Goal: Task Accomplishment & Management: Complete application form

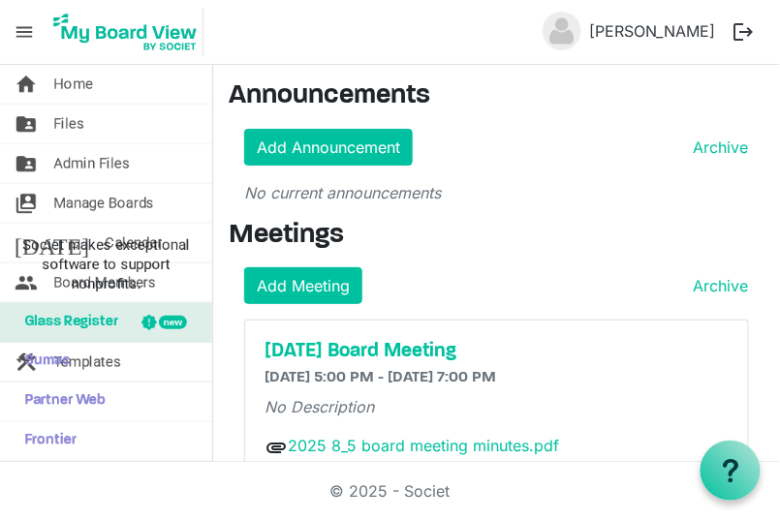
click at [18, 19] on span "menu" at bounding box center [24, 32] width 37 height 37
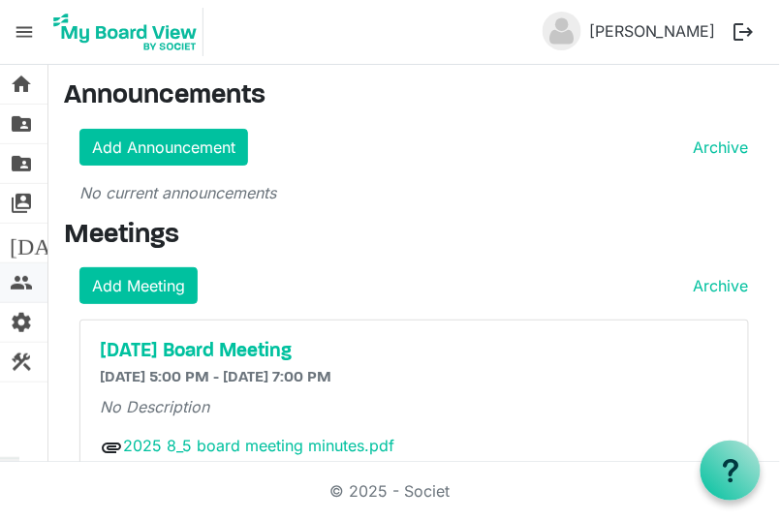
click at [24, 283] on span "people" at bounding box center [21, 282] width 23 height 39
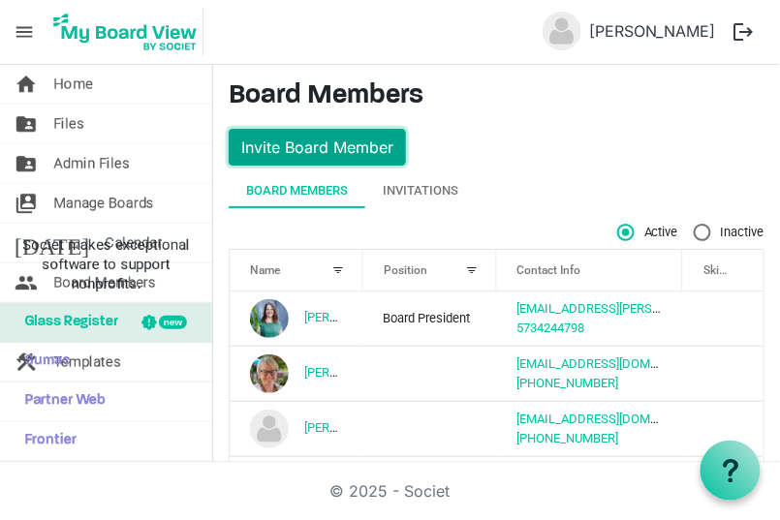
click at [307, 136] on button "Invite Board Member" at bounding box center [317, 147] width 177 height 37
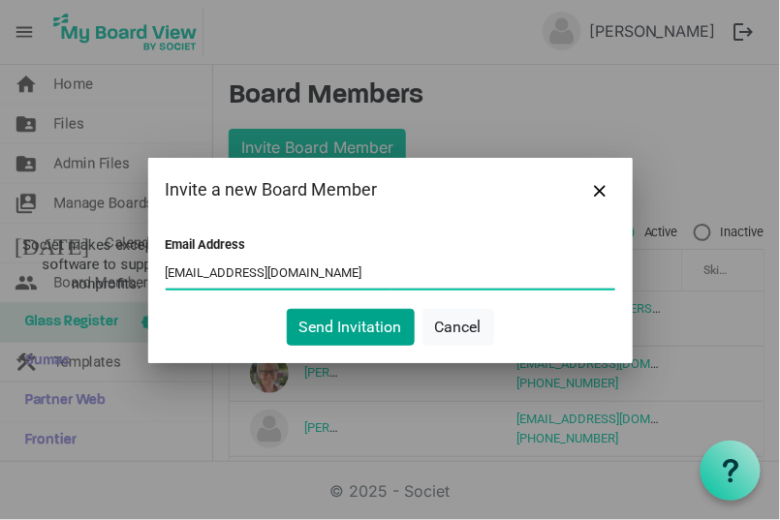
type input "[EMAIL_ADDRESS][DOMAIN_NAME]"
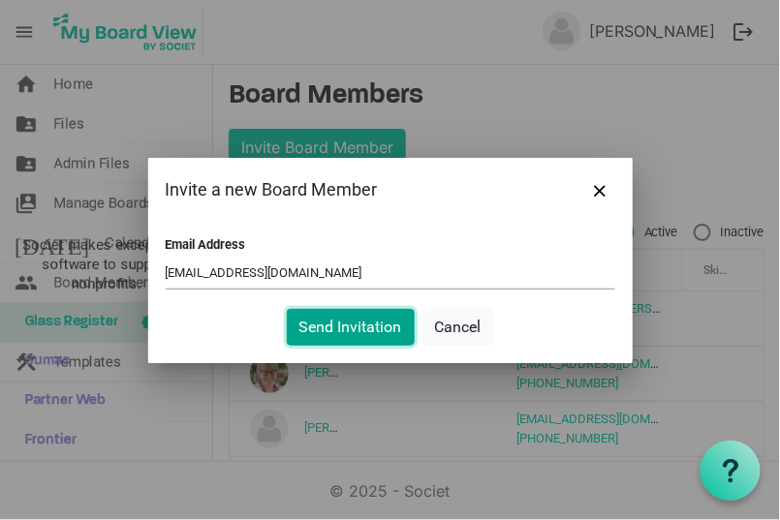
click at [308, 323] on button "Send Invitation" at bounding box center [351, 327] width 128 height 37
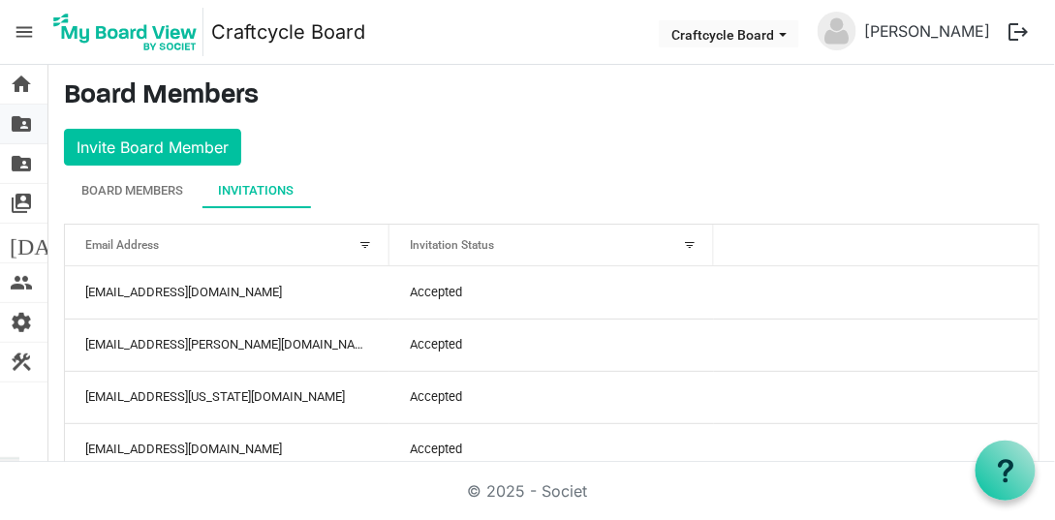
click at [25, 116] on span "folder_shared" at bounding box center [21, 124] width 23 height 39
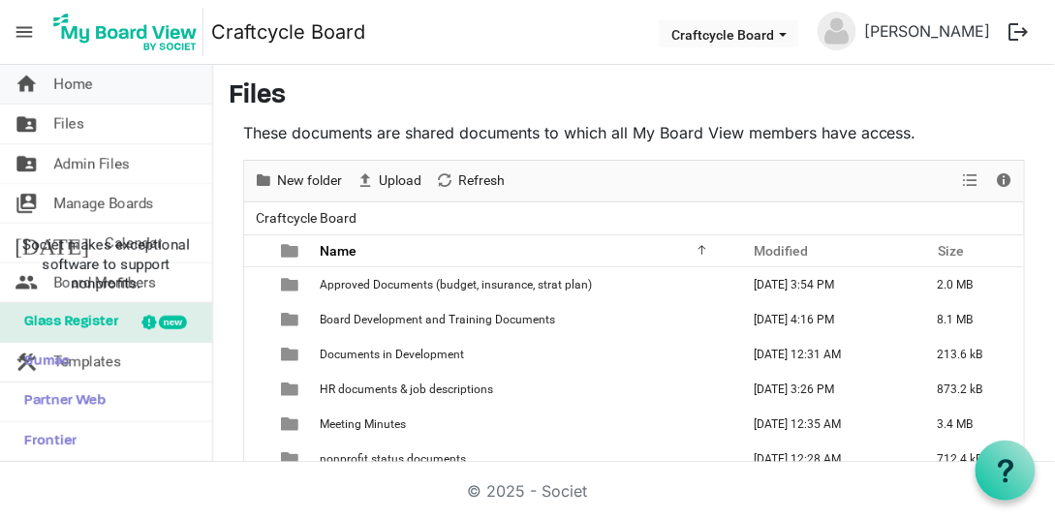
click at [31, 94] on span "home" at bounding box center [26, 84] width 23 height 39
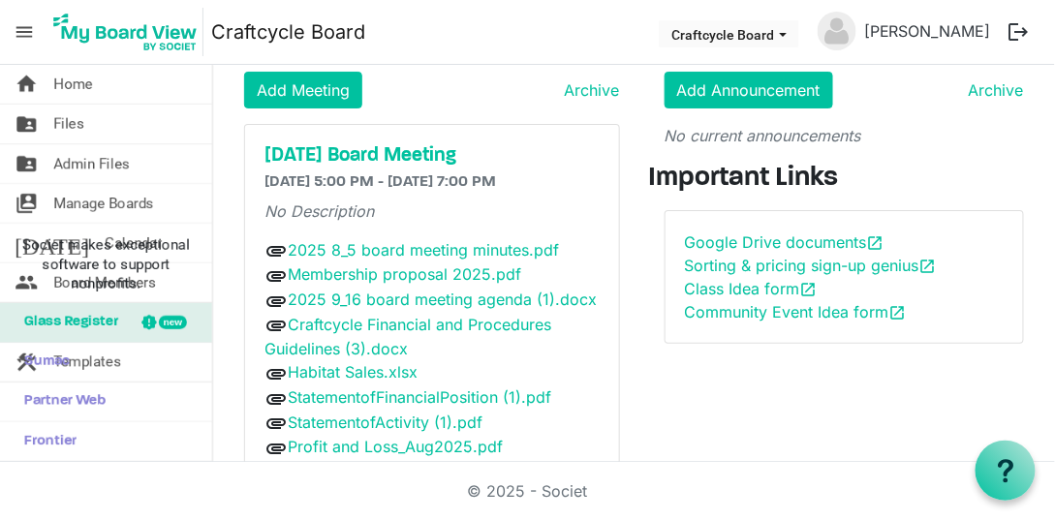
scroll to position [64, 0]
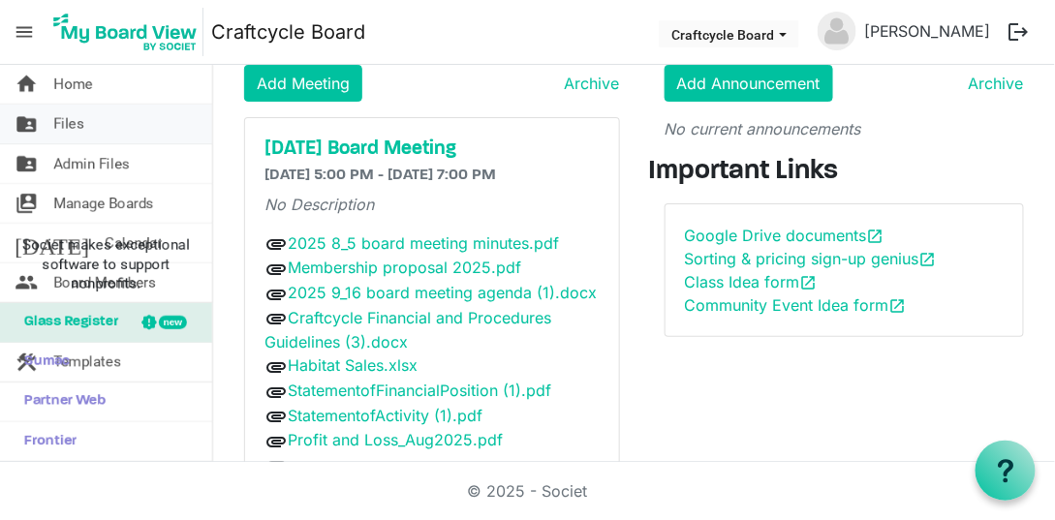
click at [146, 135] on link "folder_shared Files" at bounding box center [106, 124] width 212 height 39
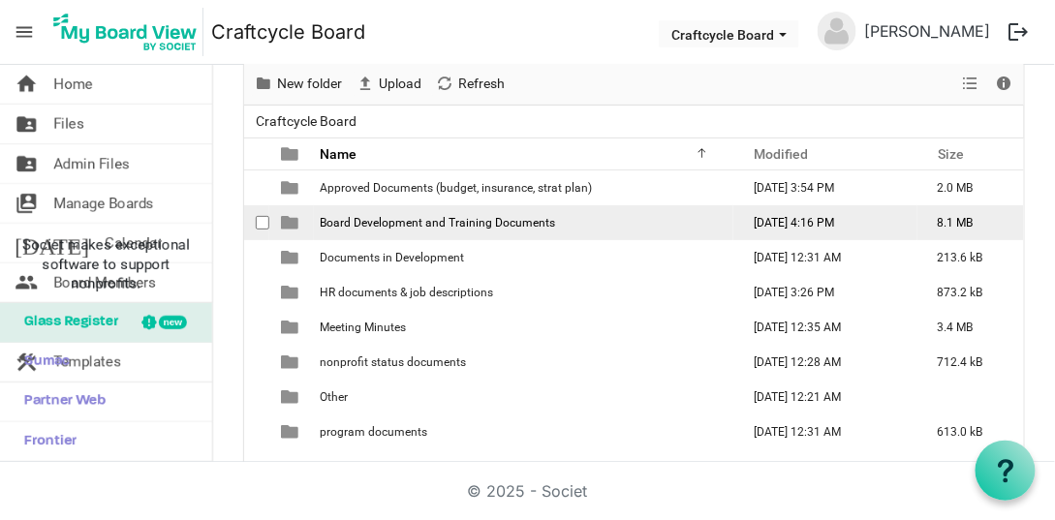
scroll to position [107, 0]
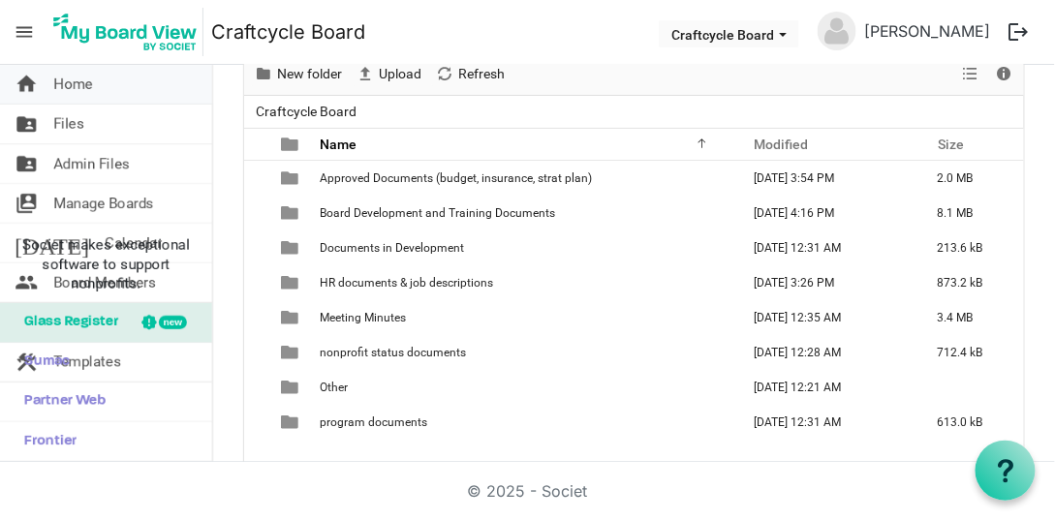
click at [111, 91] on link "home Home" at bounding box center [106, 84] width 212 height 39
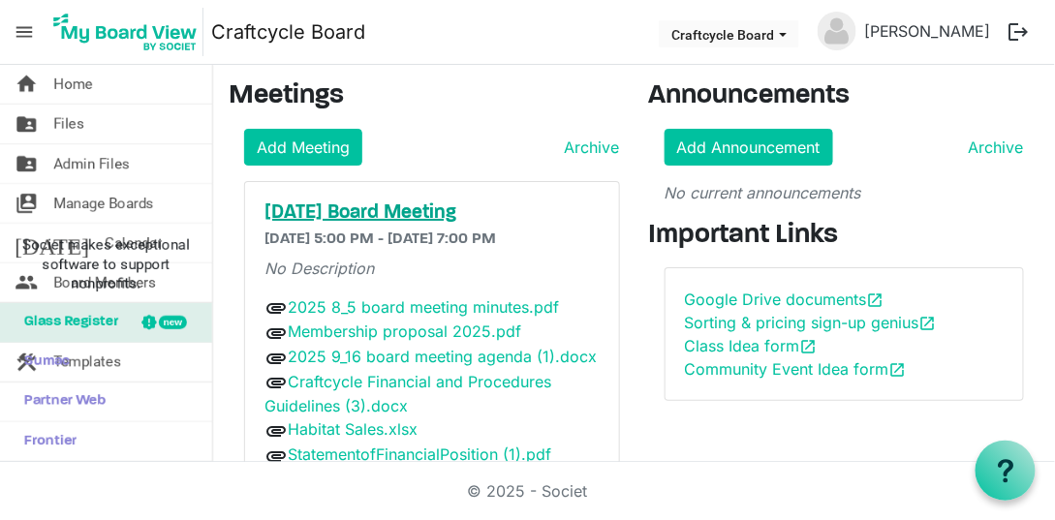
click at [446, 214] on h5 "[DATE] Board Meeting" at bounding box center [431, 212] width 335 height 23
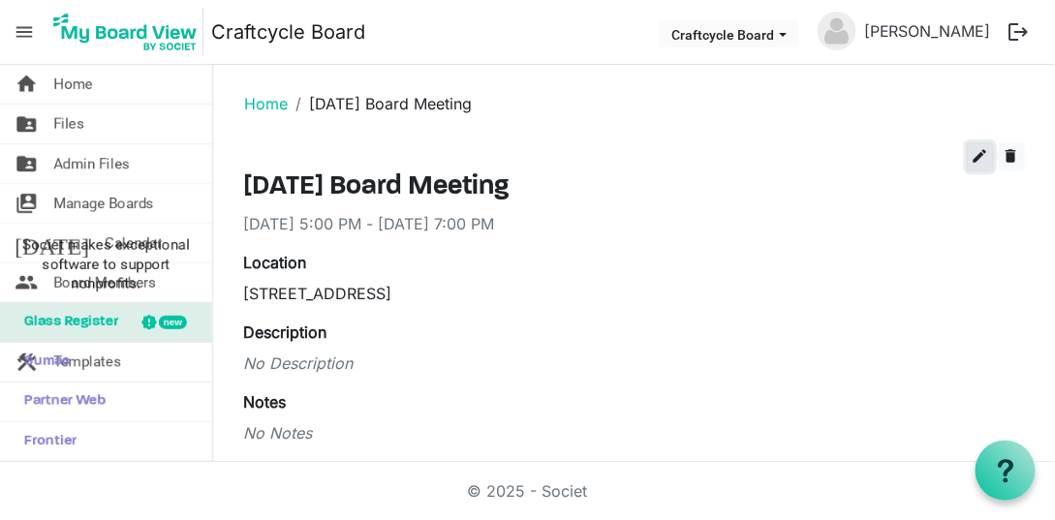
click at [980, 148] on span "edit" at bounding box center [980, 155] width 17 height 17
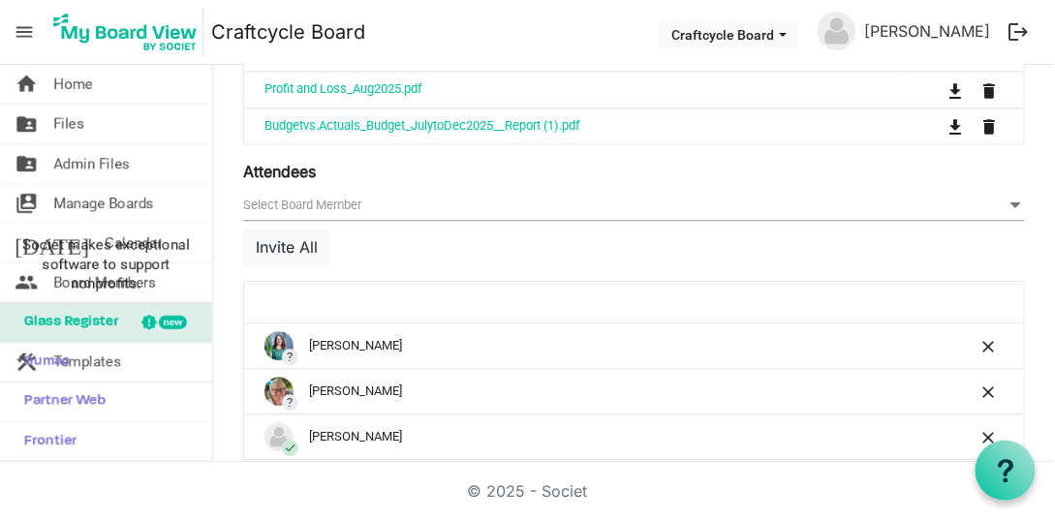
scroll to position [1151, 0]
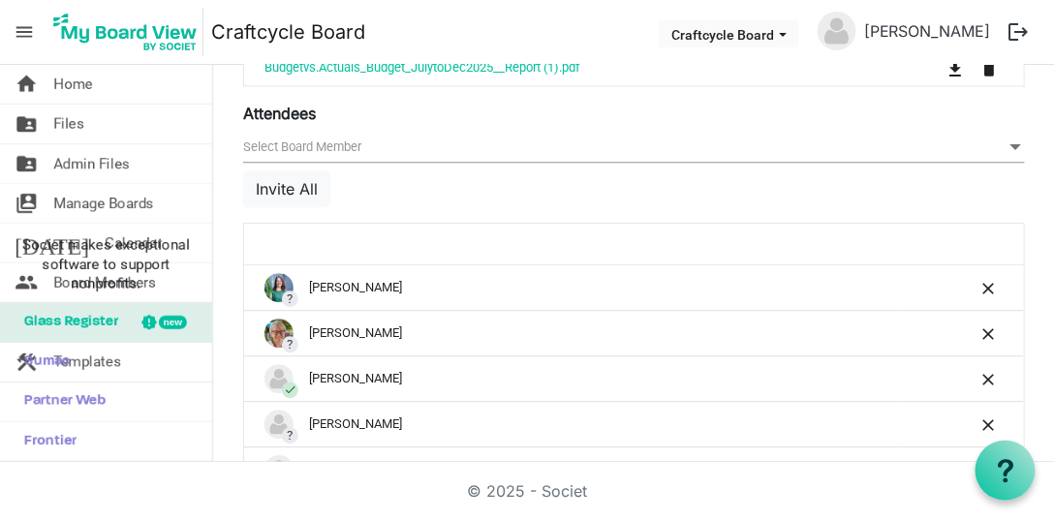
click at [589, 140] on span "null" at bounding box center [634, 148] width 782 height 30
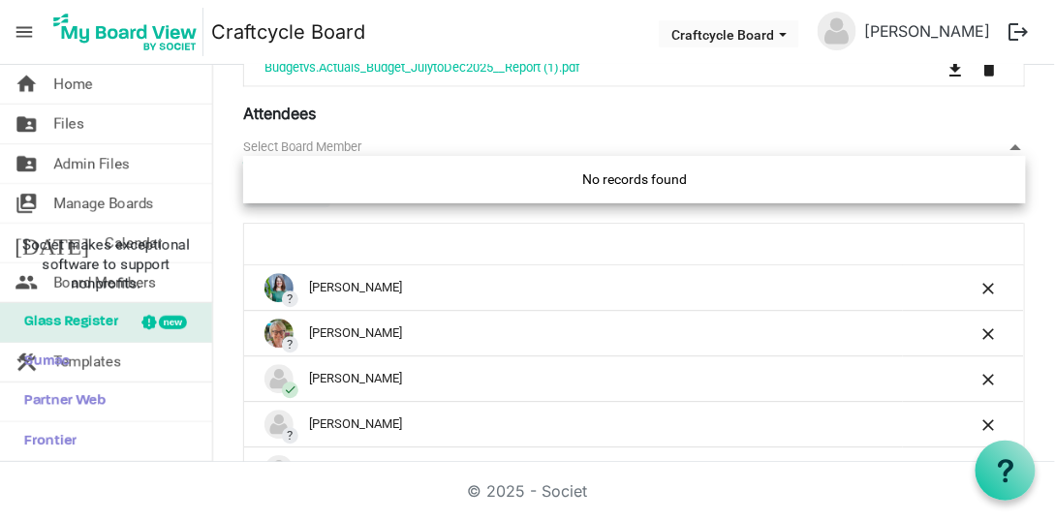
click at [589, 140] on span "null" at bounding box center [634, 148] width 782 height 30
